Goal: Navigation & Orientation: Understand site structure

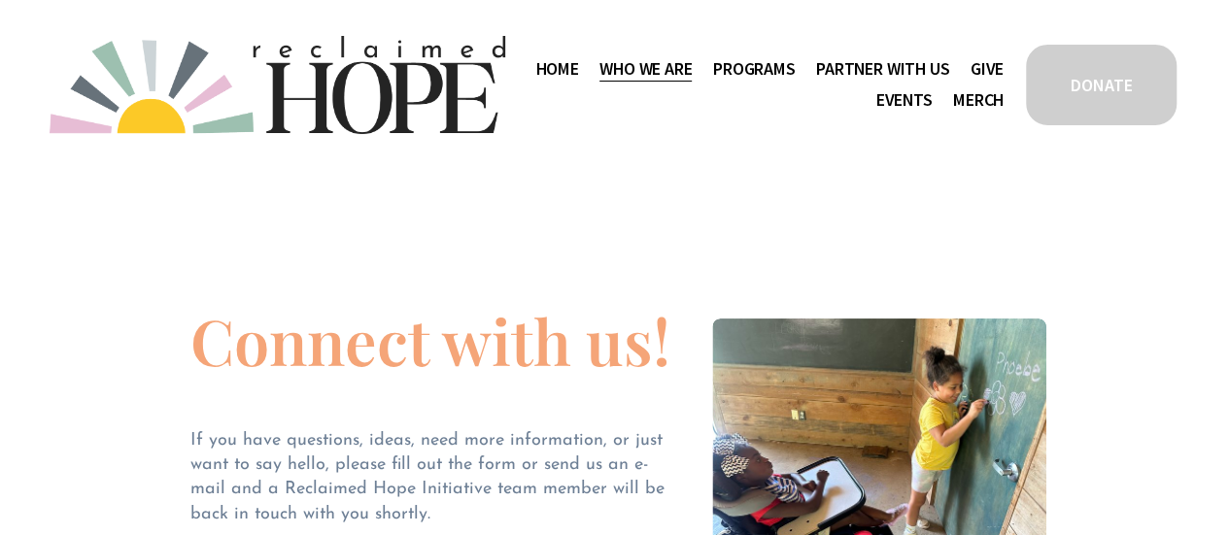
click at [0, 0] on span "Thrive Support Groups" at bounding box center [0, 0] width 0 height 0
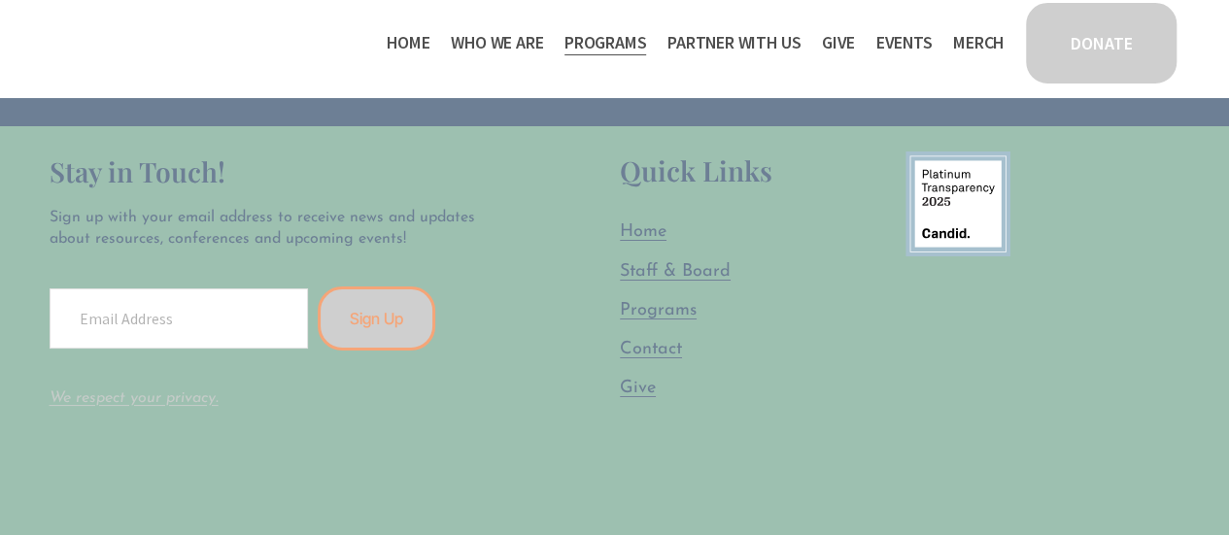
scroll to position [3556, 0]
click at [645, 260] on span "Staff & Board" at bounding box center [675, 269] width 111 height 18
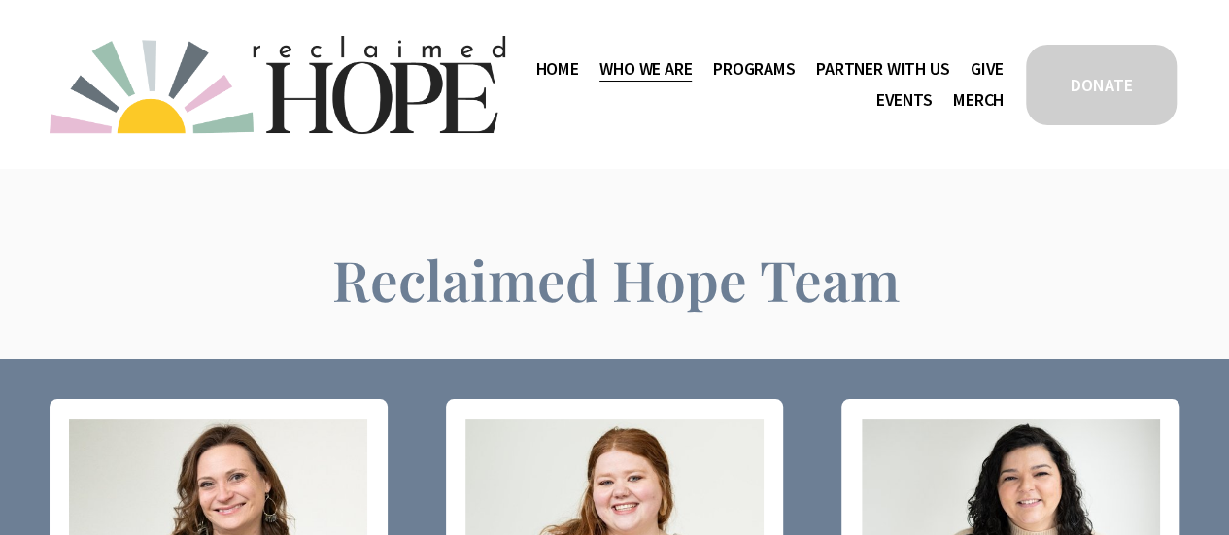
click at [578, 66] on link "Home" at bounding box center [556, 68] width 43 height 31
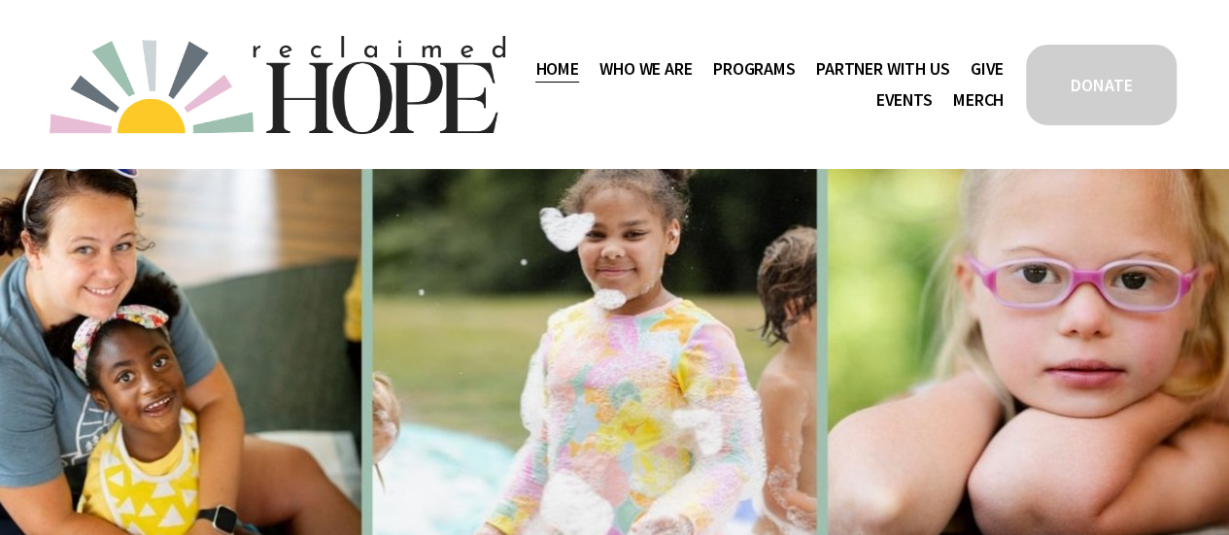
click at [0, 0] on span "Camp Hope" at bounding box center [0, 0] width 0 height 0
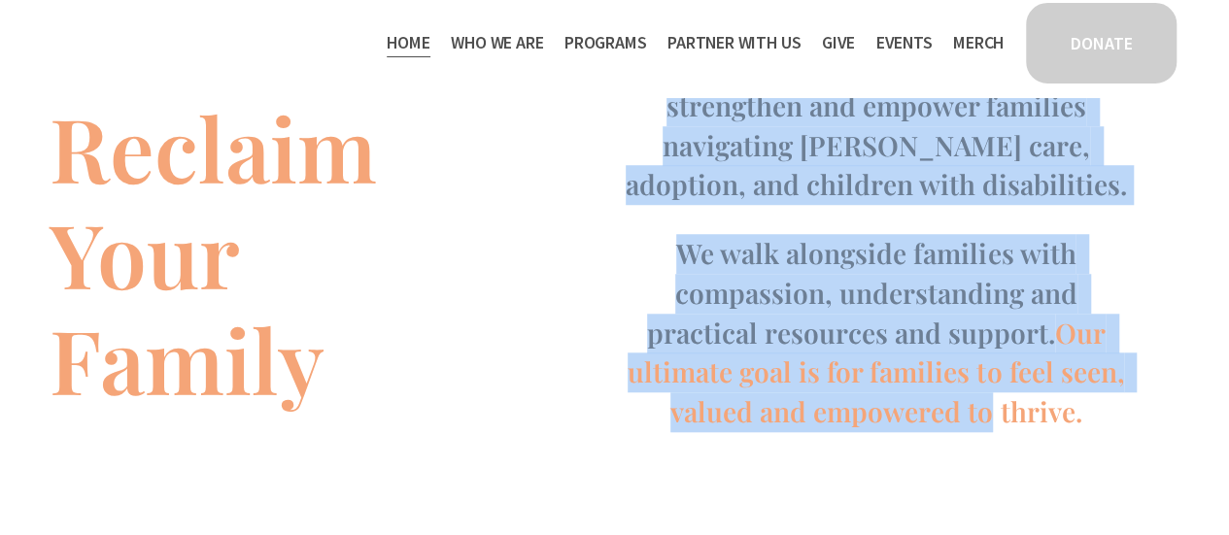
scroll to position [752, 0]
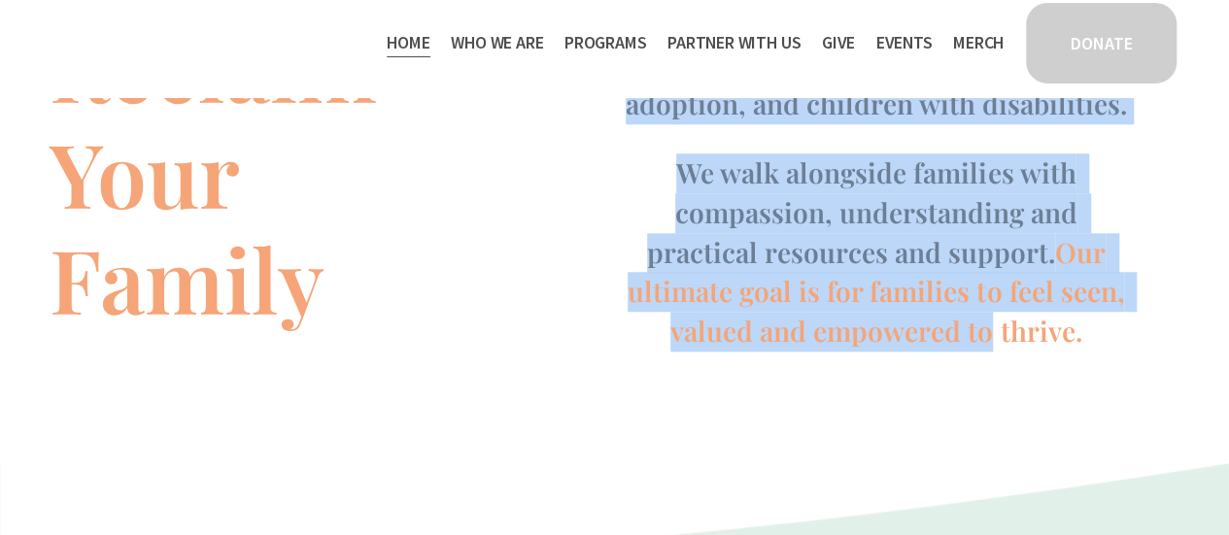
drag, startPoint x: 669, startPoint y: 193, endPoint x: 1072, endPoint y: 382, distance: 445.2
click at [1072, 382] on div "Reclaim Your Family Reclaimed Hope is a support and advocacy organization found…" at bounding box center [614, 139] width 1229 height 566
copy div "Reclaimed Hope is a support and advocacy organization founded to strengthen and…"
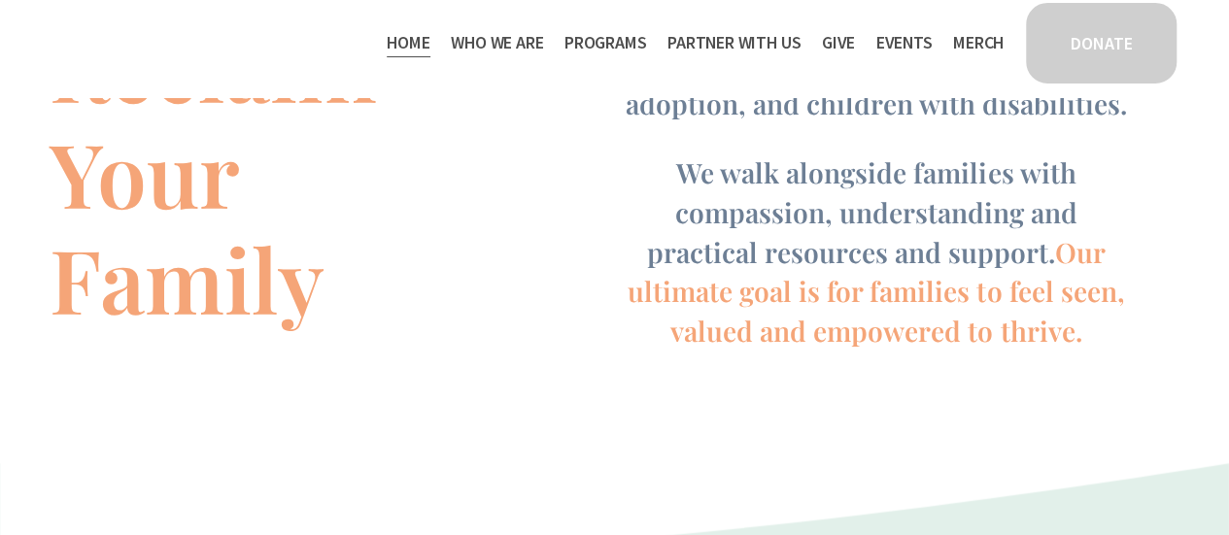
click at [597, 447] on div "Reclaim Your Family Reclaimed Hope is a support and advocacy organization found…" at bounding box center [614, 139] width 1229 height 646
click at [0, 0] on span "Staff & Board" at bounding box center [0, 0] width 0 height 0
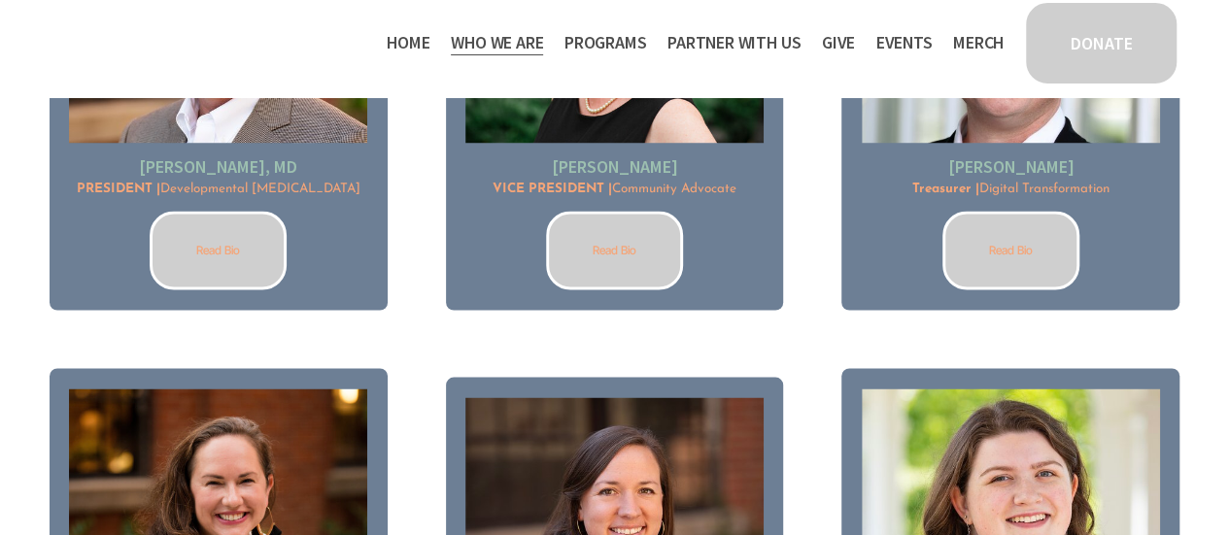
scroll to position [1559, 0]
